Goal: Task Accomplishment & Management: Complete application form

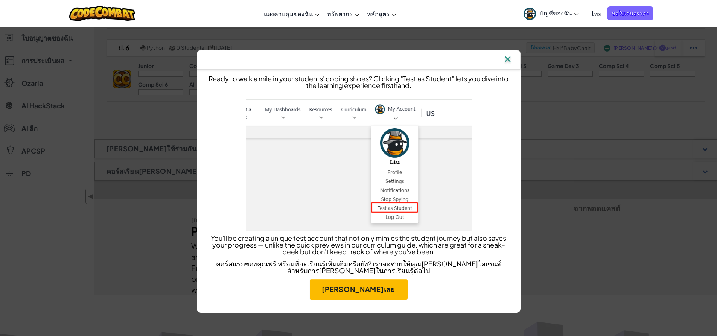
scroll to position [113, 0]
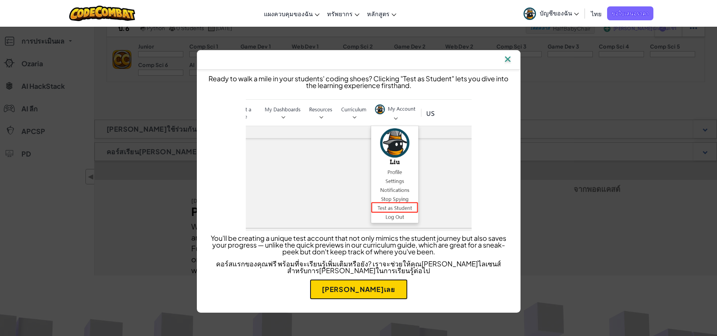
click at [372, 287] on link "ลองเลย" at bounding box center [359, 289] width 98 height 20
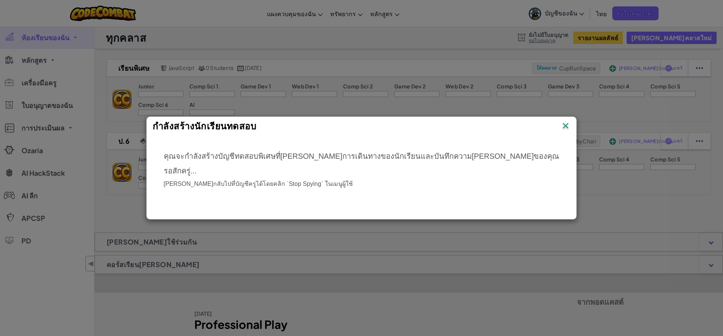
click at [560, 127] on img at bounding box center [565, 126] width 10 height 11
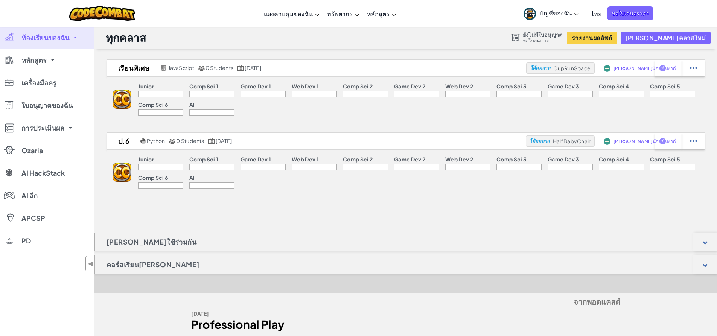
click at [407, 210] on div "เรียนพิเศษ JavaScript 0 Students สิงหาคม 7, 2025 โค้ดคลาส CupRunSpace เพิ่มนักเ…" at bounding box center [405, 223] width 622 height 329
click at [691, 38] on button "[PERSON_NAME]คลาสใหม่" at bounding box center [666, 38] width 90 height 12
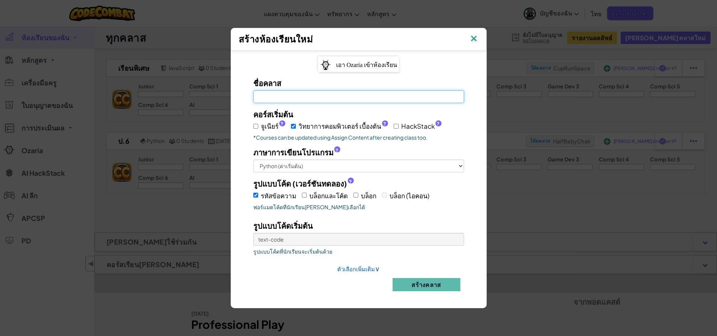
click at [316, 94] on input "ชื่อคลาส จำเป็นต้องกรอกช่องนี้" at bounding box center [358, 96] width 211 height 13
type input "ป.3/2"
click at [256, 126] on input "จูเนียร์ ?" at bounding box center [255, 126] width 5 height 5
checkbox input "true"
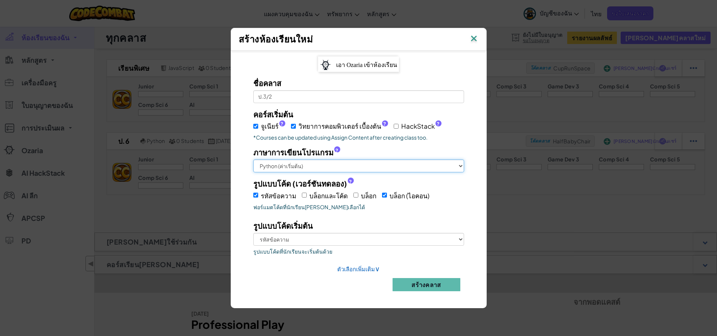
click at [415, 164] on select "Python (ค่าเริ่มต้น) JavaScript C++ [GEOGRAPHIC_DATA] (การทดลอง )" at bounding box center [358, 166] width 211 height 13
click at [302, 194] on input "บล็อกและโค้ด" at bounding box center [304, 195] width 5 height 5
checkbox input "true"
click at [353, 194] on input "บล็อก" at bounding box center [355, 195] width 5 height 5
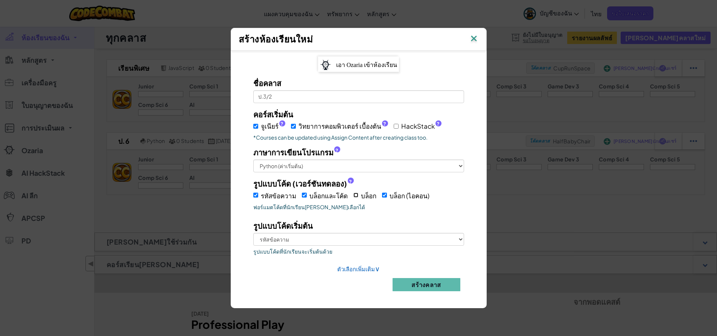
checkbox input "true"
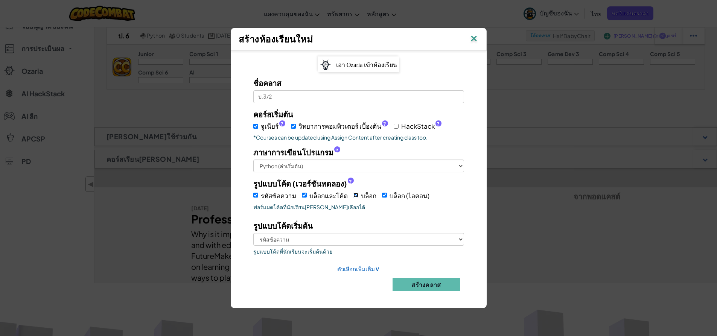
scroll to position [113, 0]
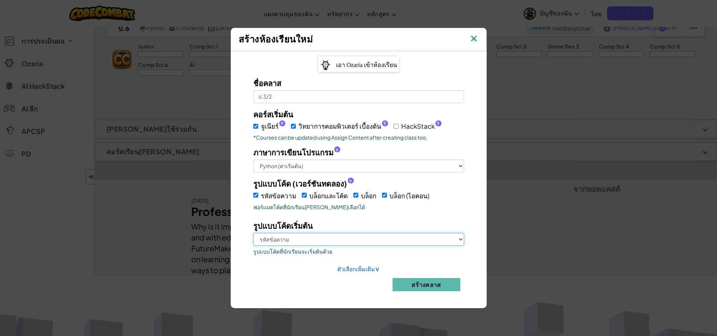
click at [312, 235] on select "รหัสข้อความ บล็อกและโค้ด บล็อก บล็อก (ไอคอน)" at bounding box center [358, 239] width 211 height 13
select select "blocks-text"
click at [253, 233] on select "รหัสข้อความ บล็อกและโค้ด บล็อก บล็อก (ไอคอน)" at bounding box center [358, 239] width 211 height 13
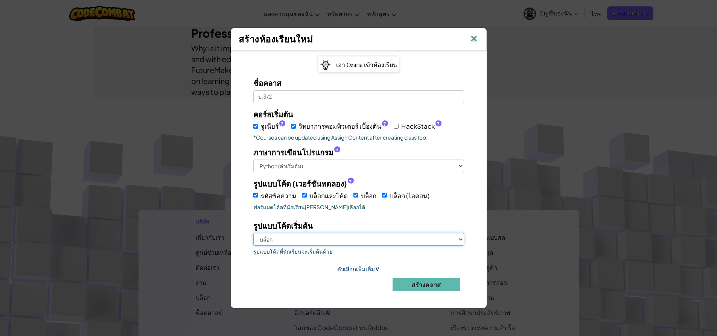
scroll to position [301, 0]
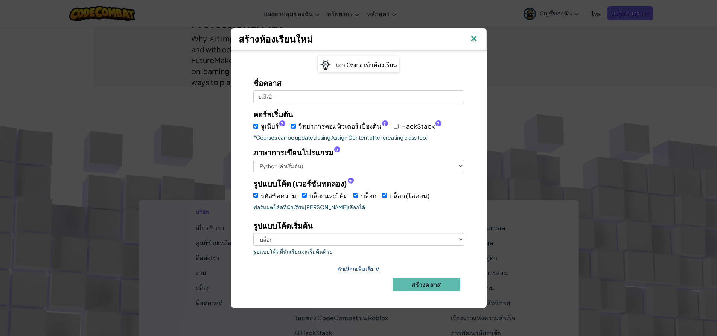
click at [363, 267] on link "ตัวเลือกเพิ่มเติม ∨" at bounding box center [358, 268] width 43 height 7
select select
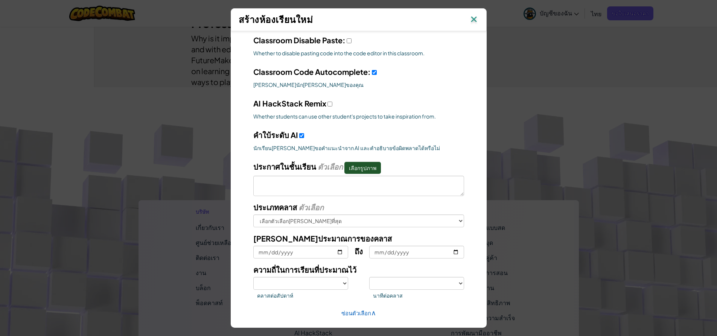
scroll to position [263, 0]
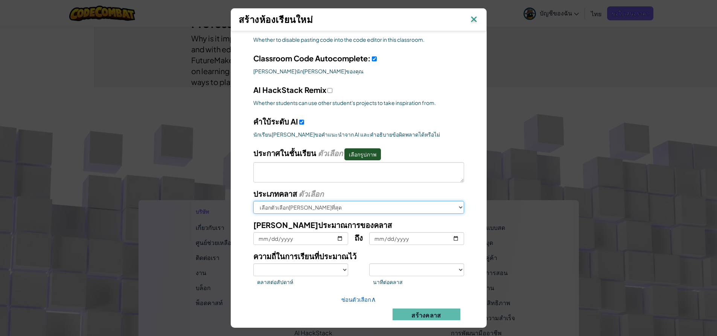
click at [321, 201] on select "เลือกตัวเลือกที่ดีที่สุด เข้าที่โรงเรียน After School ออนไลน์ แคมป์ เรียนที่บ้า…" at bounding box center [358, 207] width 211 height 13
select select "in-school"
click at [253, 201] on select "เลือกตัวเลือกที่ดีที่สุด เข้าที่โรงเรียน After School ออนไลน์ แคมป์ เรียนที่บ้า…" at bounding box center [358, 207] width 211 height 13
select select
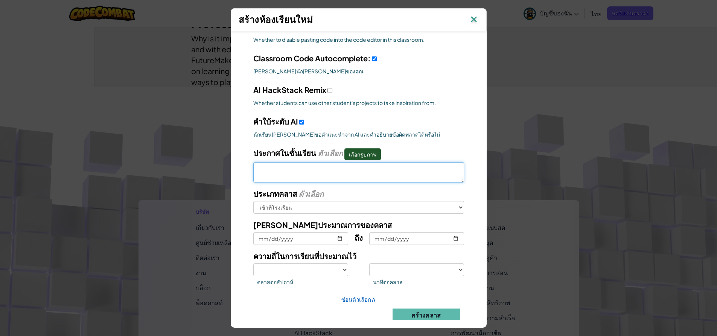
click at [317, 163] on textarea at bounding box center [358, 172] width 211 height 20
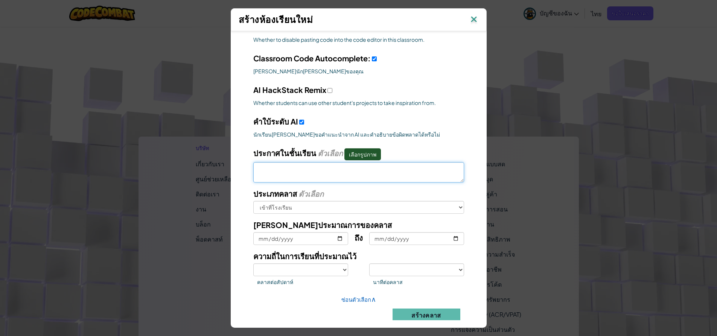
scroll to position [376, 0]
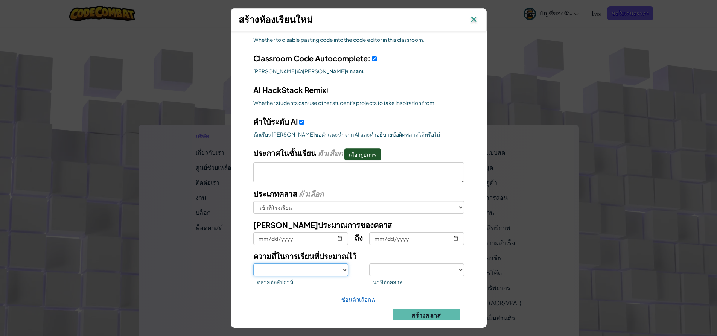
click at [331, 263] on select "1 2 3 4 5" at bounding box center [300, 269] width 95 height 13
click at [385, 263] on select "<30 30 50 75 >75" at bounding box center [416, 269] width 95 height 13
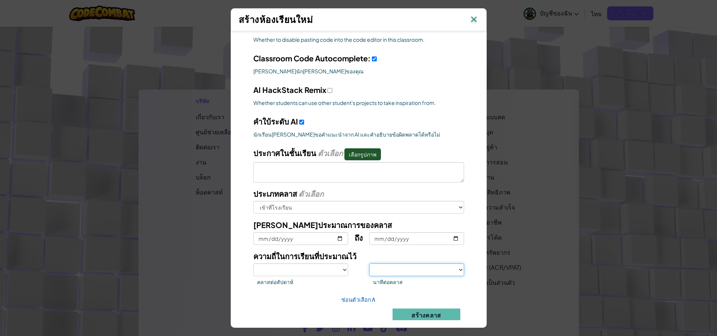
scroll to position [460, 0]
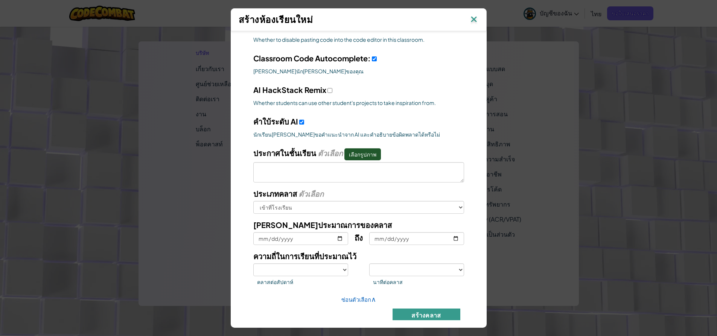
click at [421, 309] on button "สร้างคลาส" at bounding box center [427, 315] width 68 height 13
select select
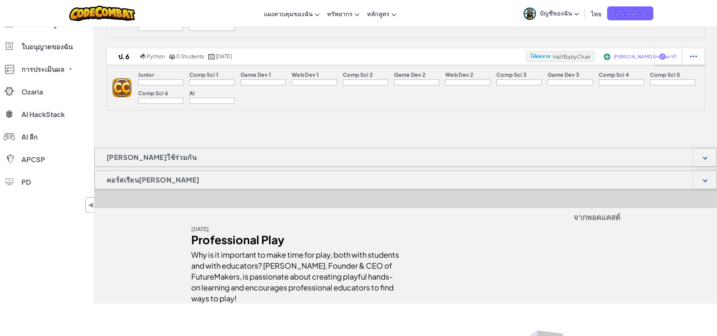
scroll to position [0, 0]
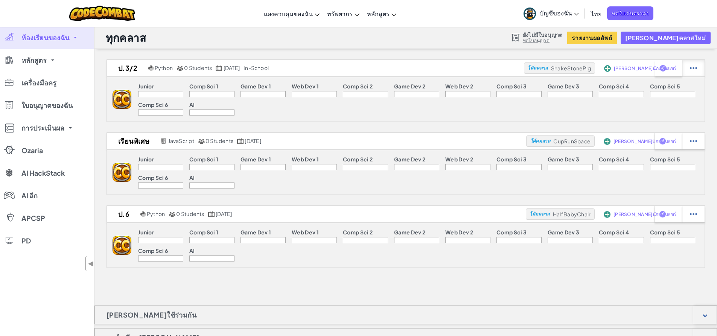
click at [695, 67] on img at bounding box center [693, 68] width 7 height 7
select select "blocks-text"
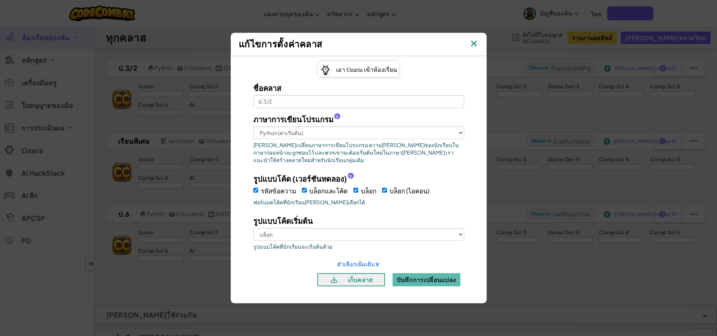
click at [475, 47] on img at bounding box center [474, 43] width 10 height 11
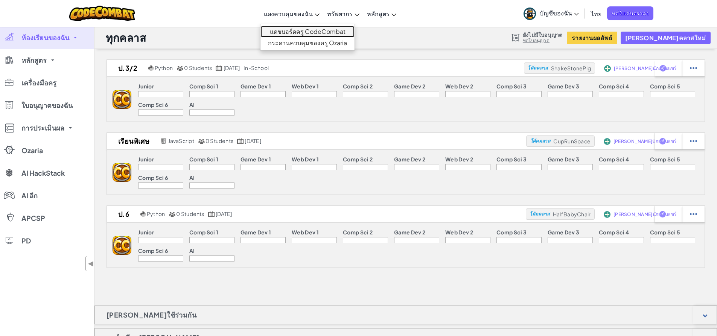
click at [307, 30] on link "แดชบอร์ดครู CodeCombat" at bounding box center [307, 31] width 94 height 11
click at [322, 32] on link "แดชบอร์ดครู CodeCombat" at bounding box center [307, 31] width 94 height 11
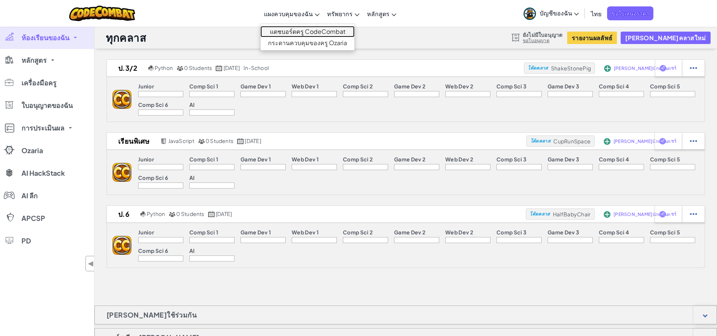
click at [322, 32] on link "แดชบอร์ดครู CodeCombat" at bounding box center [307, 31] width 94 height 11
click at [322, 31] on link "แดชบอร์ดครู CodeCombat" at bounding box center [307, 31] width 94 height 11
click at [319, 42] on link "กระดานควบคุมของครู Ozaria" at bounding box center [307, 42] width 94 height 11
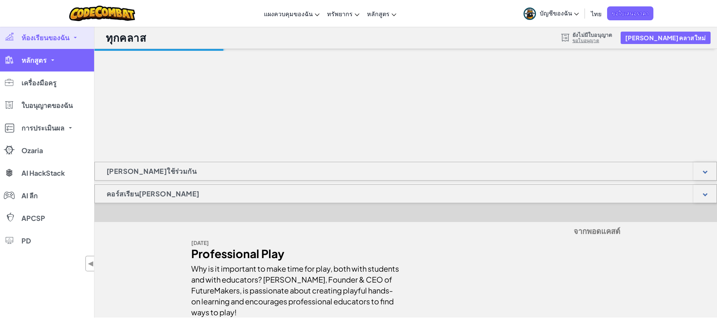
click at [55, 64] on link "หลักสูตร" at bounding box center [47, 60] width 94 height 23
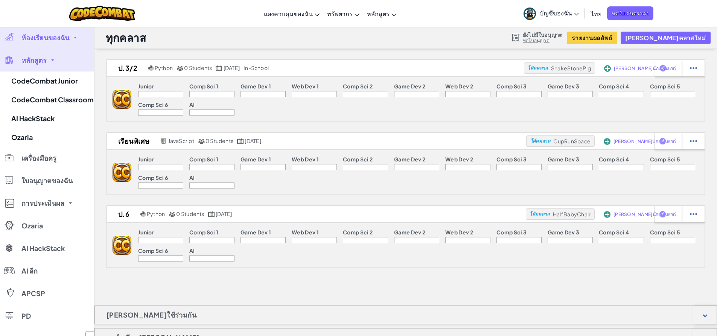
click at [608, 123] on div "ป.3/2 Python 0 Students [DATE] in-school โค้ดคลาส ShakeStonePig [PERSON_NAME]นั…" at bounding box center [405, 163] width 622 height 208
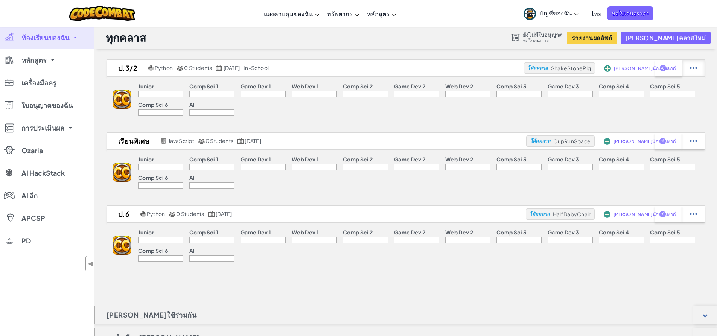
click at [697, 70] on img at bounding box center [693, 68] width 7 height 7
select select "blocks-text"
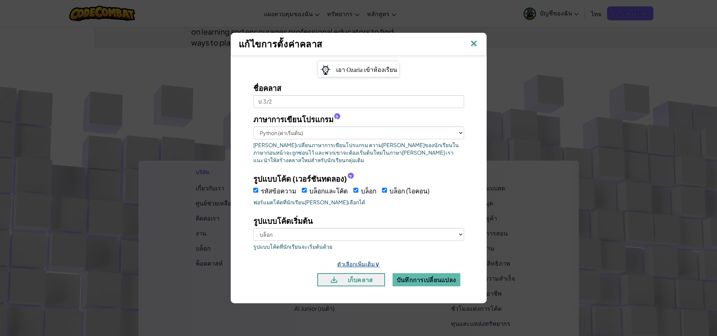
scroll to position [414, 0]
click at [363, 262] on link "ตัวเลือกเพิ่มเติม ∨" at bounding box center [358, 263] width 43 height 7
select select "in-school"
select select
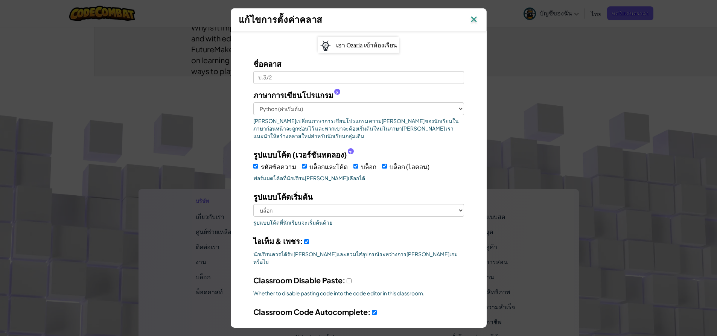
scroll to position [345, 0]
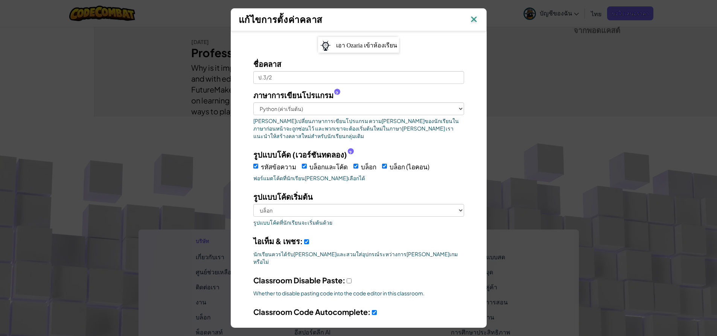
click at [365, 42] on span "เอา Ozaria เข้าห้องเรียน" at bounding box center [366, 45] width 61 height 6
select select
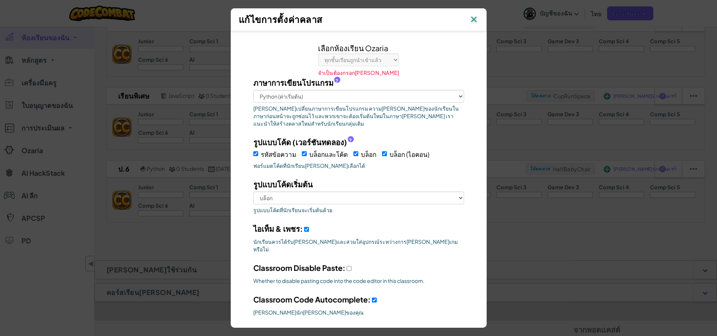
scroll to position [44, 0]
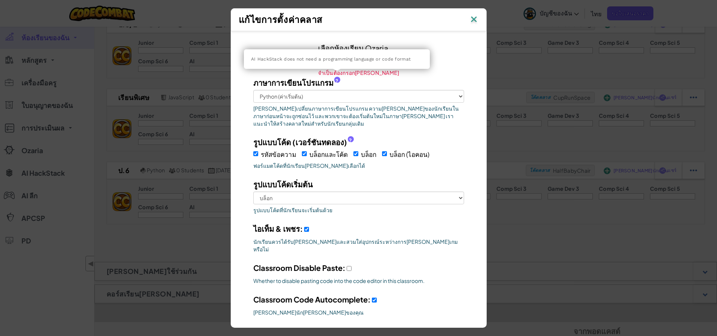
click at [335, 78] on span "?" at bounding box center [336, 81] width 3 height 6
click at [335, 90] on select "Python (ค่าเริ่มต้น) JavaScript C++ [GEOGRAPHIC_DATA] (การทดลอง )" at bounding box center [358, 96] width 211 height 13
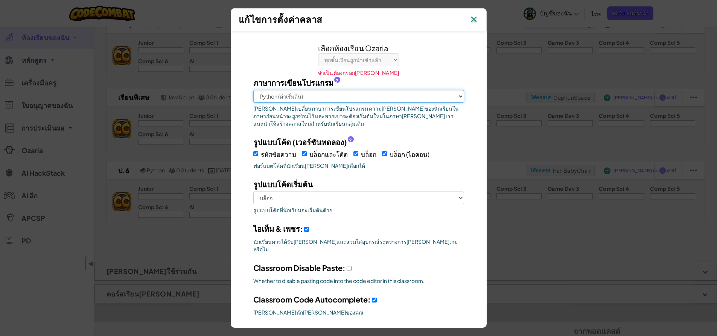
click at [323, 91] on select "Python (ค่าเริ่มต้น) JavaScript C++ [GEOGRAPHIC_DATA] (การทดลอง )" at bounding box center [358, 96] width 211 height 13
click at [253, 90] on select "Python (ค่าเริ่มต้น) JavaScript C++ [GEOGRAPHIC_DATA] (การทดลอง )" at bounding box center [358, 96] width 211 height 13
click at [430, 66] on div "เลือกห้องเรียน Ozaria ทุกชั้นเรียนถูกนำเข้าแล้ว จำเป็นต้องกรอก[PERSON_NAME] ภาษ…" at bounding box center [358, 306] width 233 height 526
drag, startPoint x: 482, startPoint y: 16, endPoint x: 475, endPoint y: 17, distance: 7.2
click at [482, 17] on div "แก้ไขการตั้งค่าคลาส" at bounding box center [359, 19] width 256 height 23
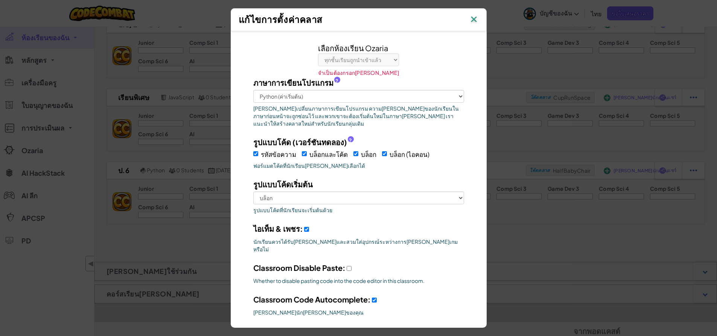
click at [472, 17] on img at bounding box center [474, 19] width 10 height 11
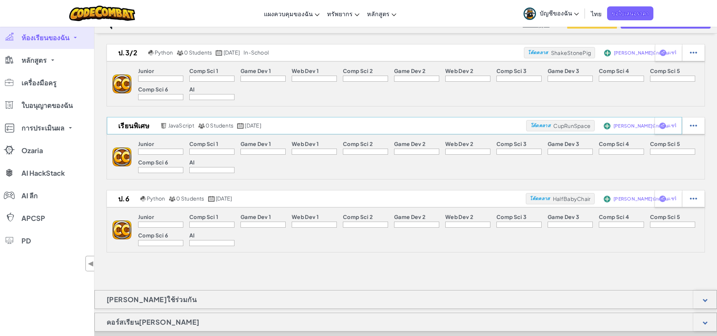
scroll to position [0, 0]
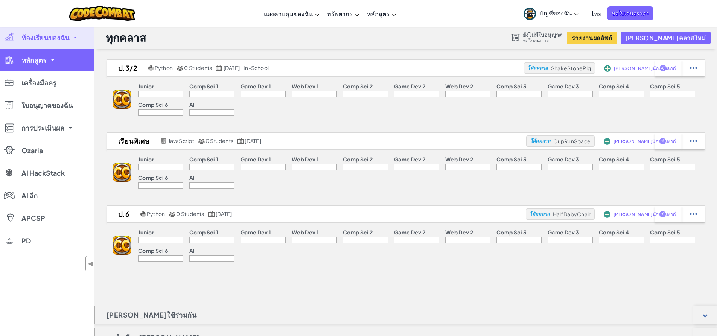
click at [54, 62] on link "หลักสูตร" at bounding box center [47, 60] width 94 height 23
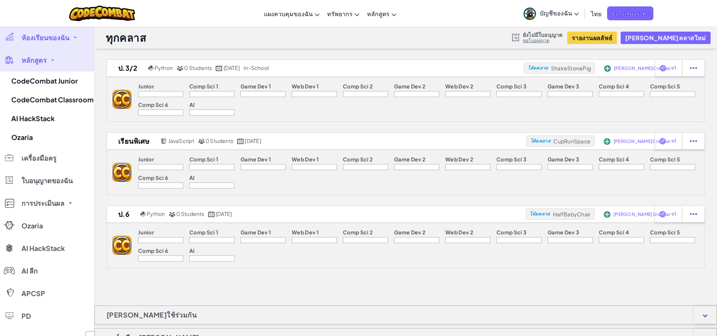
click at [53, 62] on link "หลักสูตร" at bounding box center [47, 60] width 94 height 23
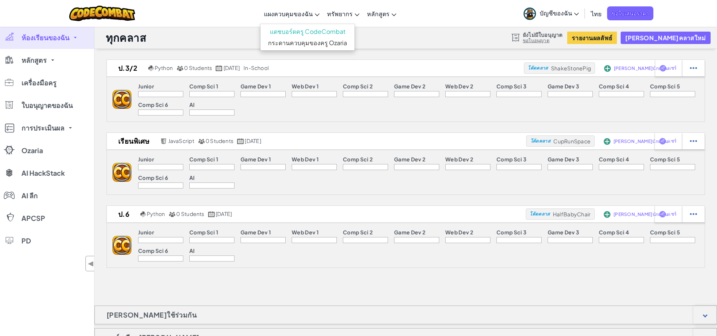
click at [281, 17] on span "แผงควบคุมของฉัน" at bounding box center [288, 14] width 49 height 8
click at [284, 40] on link "กระดานควบคุมของครู Ozaria" at bounding box center [307, 42] width 94 height 11
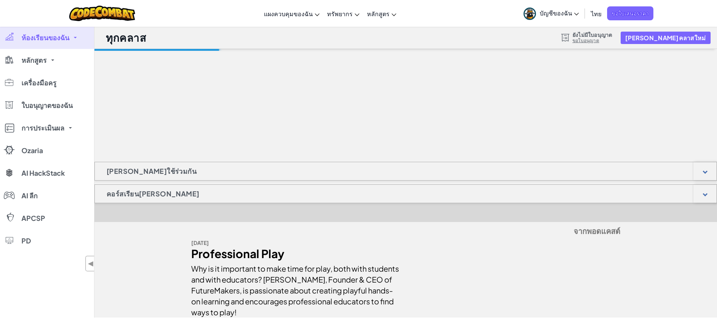
click at [357, 14] on icon at bounding box center [356, 15] width 5 height 3
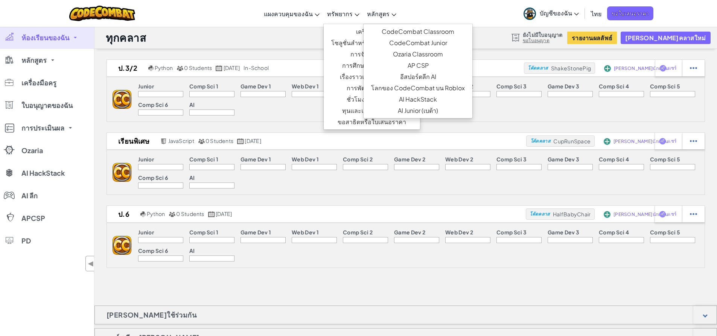
click at [373, 14] on span "หลักสูตร" at bounding box center [378, 14] width 23 height 8
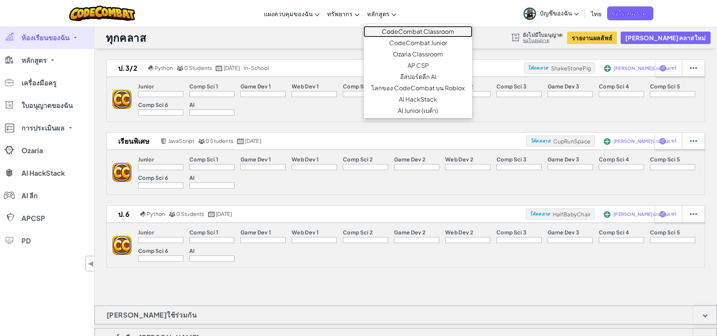
click at [391, 30] on link "CodeCombat Classroom" at bounding box center [418, 31] width 109 height 11
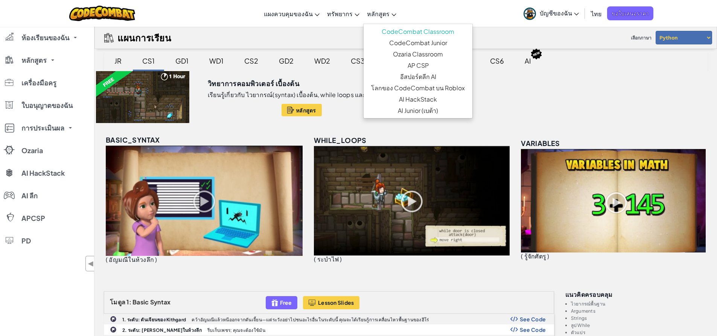
click at [593, 114] on div "วิทยาการคอมพิวเตอร์ เบื้องต้น เรียนรู้เกี่ยวกับ ไวยากรณ์(syntax) เบื้องต้น, whi…" at bounding box center [405, 97] width 622 height 52
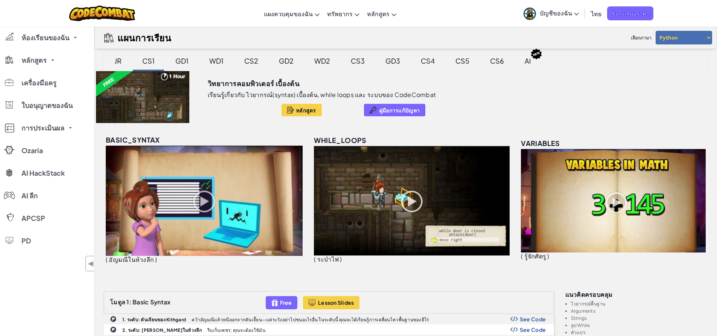
click at [670, 34] on select "Python JavaScript" at bounding box center [684, 38] width 56 height 14
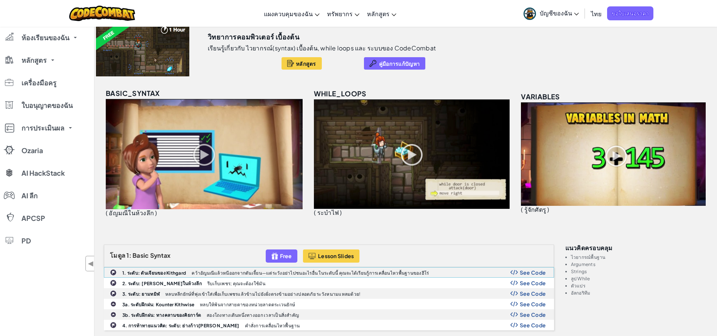
scroll to position [226, 0]
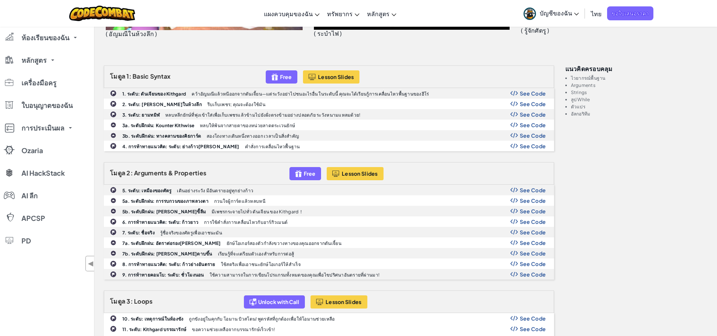
drag, startPoint x: 224, startPoint y: 168, endPoint x: 227, endPoint y: 165, distance: 4.3
click at [227, 165] on div "โมดูล 2: Arguments & Properties Free Lesson Slides" at bounding box center [329, 173] width 450 height 23
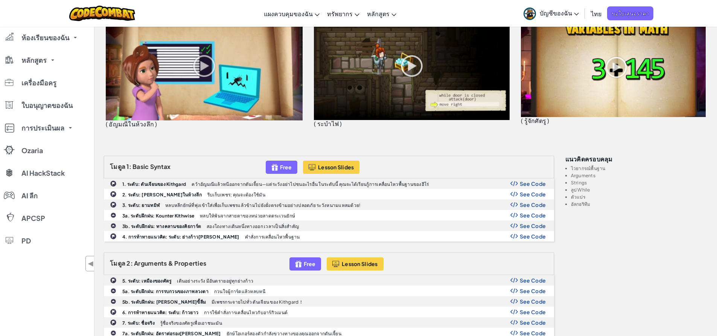
scroll to position [0, 0]
